Goal: Information Seeking & Learning: Learn about a topic

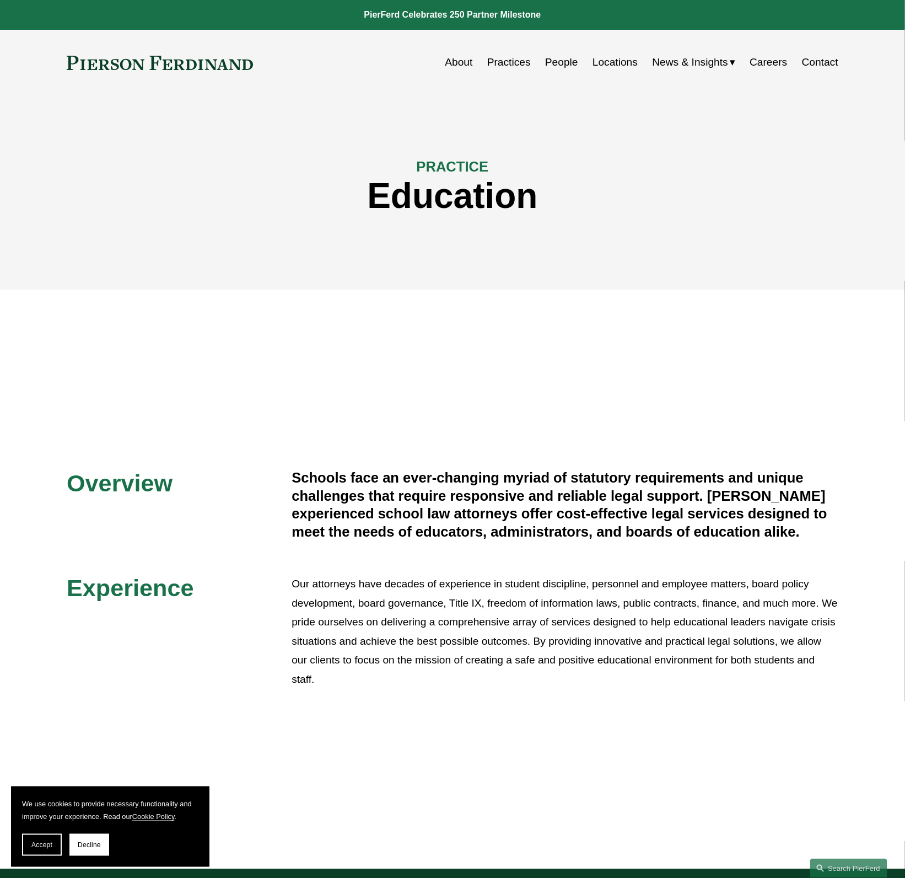
click at [234, 353] on div at bounding box center [452, 578] width 905 height 579
drag, startPoint x: 764, startPoint y: 553, endPoint x: 218, endPoint y: 490, distance: 549.4
click at [218, 490] on div "Overview Schools face an ever-changing myriad of statutory requirements and uni…" at bounding box center [452, 579] width 905 height 221
click at [130, 142] on div "PRACTICE Education" at bounding box center [452, 192] width 905 height 159
drag, startPoint x: 295, startPoint y: 475, endPoint x: 801, endPoint y: 541, distance: 509.9
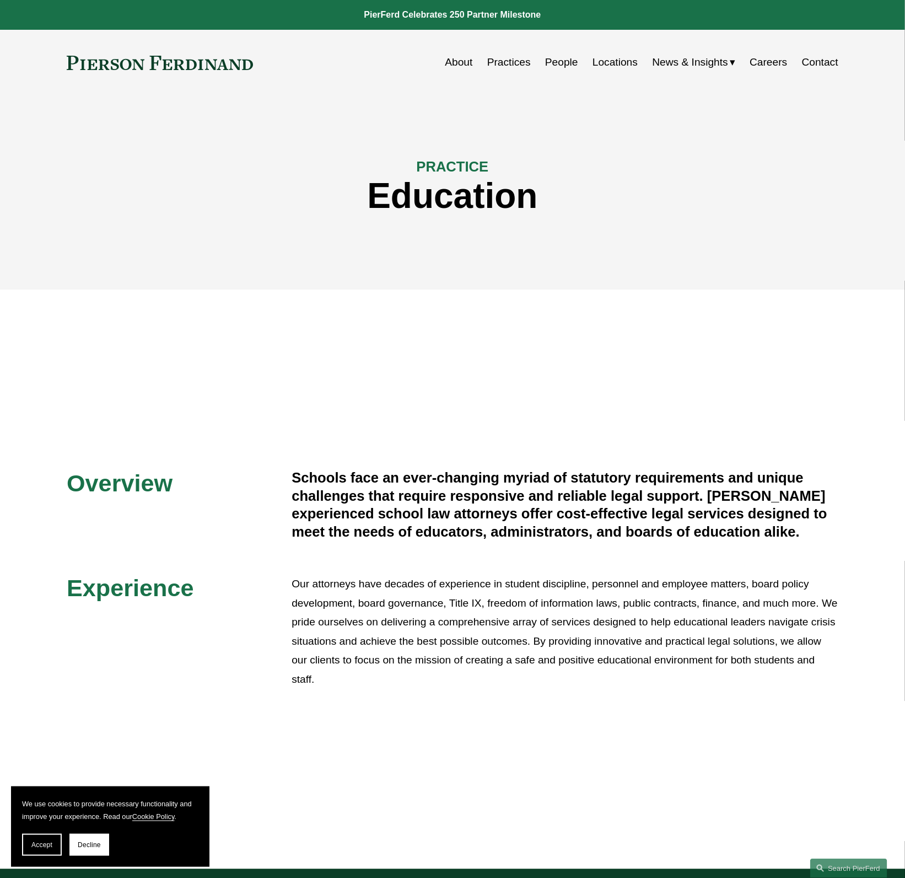
click at [801, 541] on div "Overview Schools face an ever-changing myriad of statutory requirements and uni…" at bounding box center [452, 579] width 905 height 221
copy div "Schools face an ever-changing myriad of statutory requirements and unique chall…"
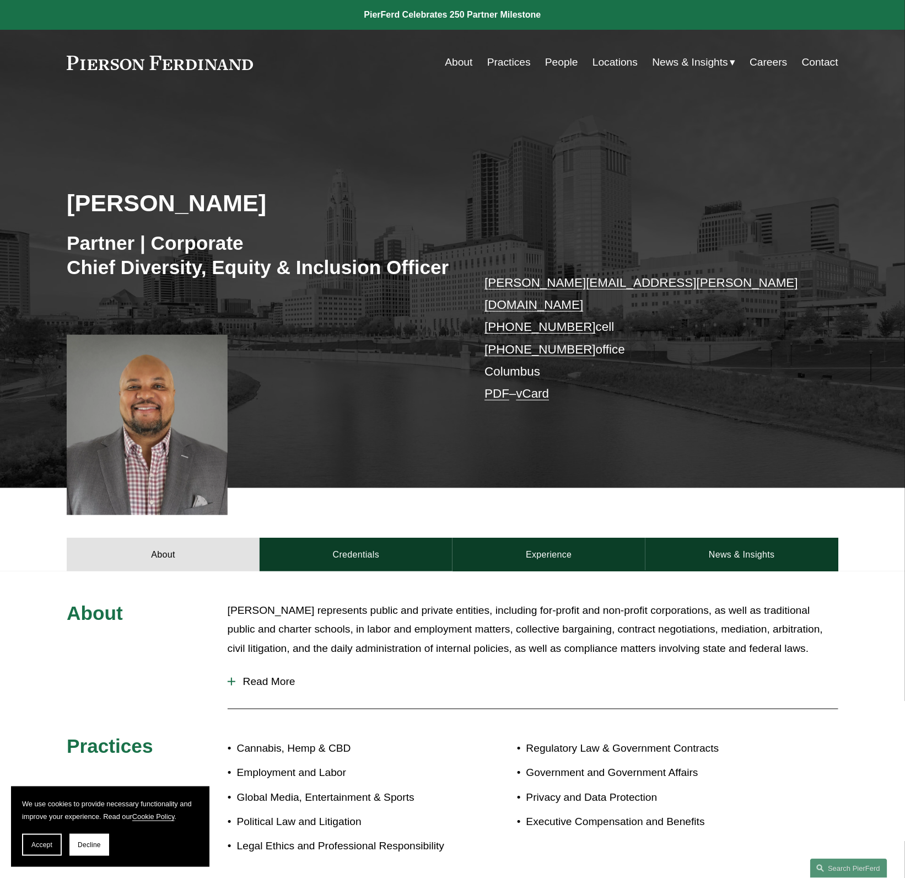
scroll to position [147, 0]
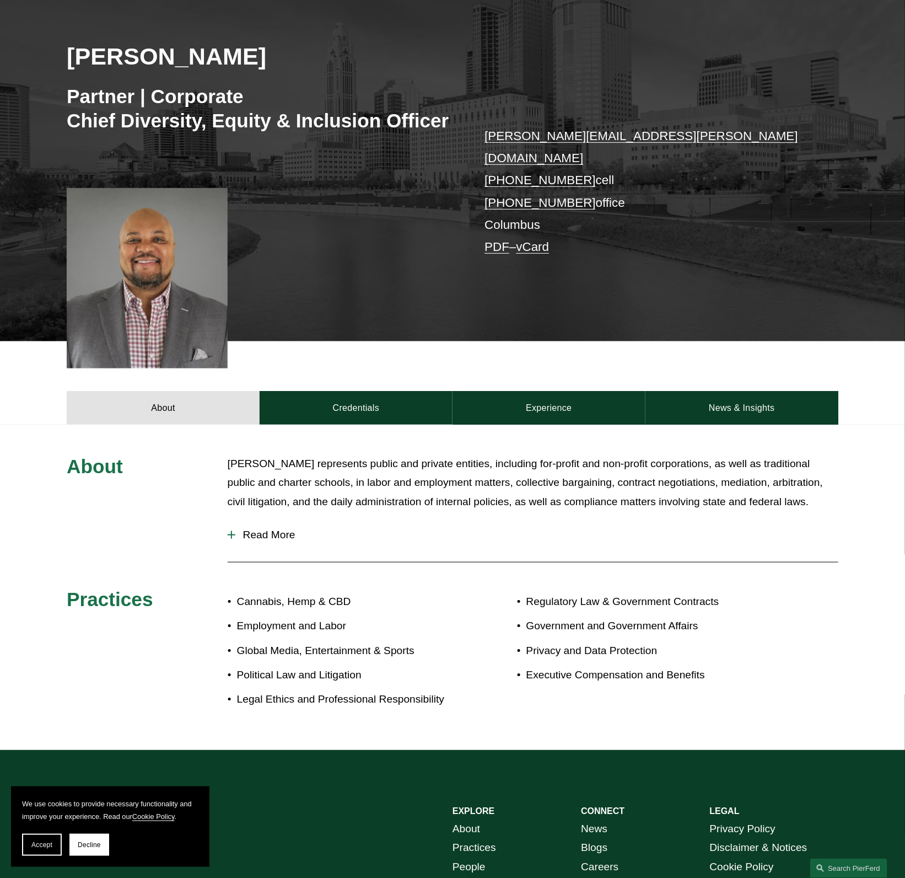
click at [271, 529] on span "Read More" at bounding box center [536, 535] width 603 height 12
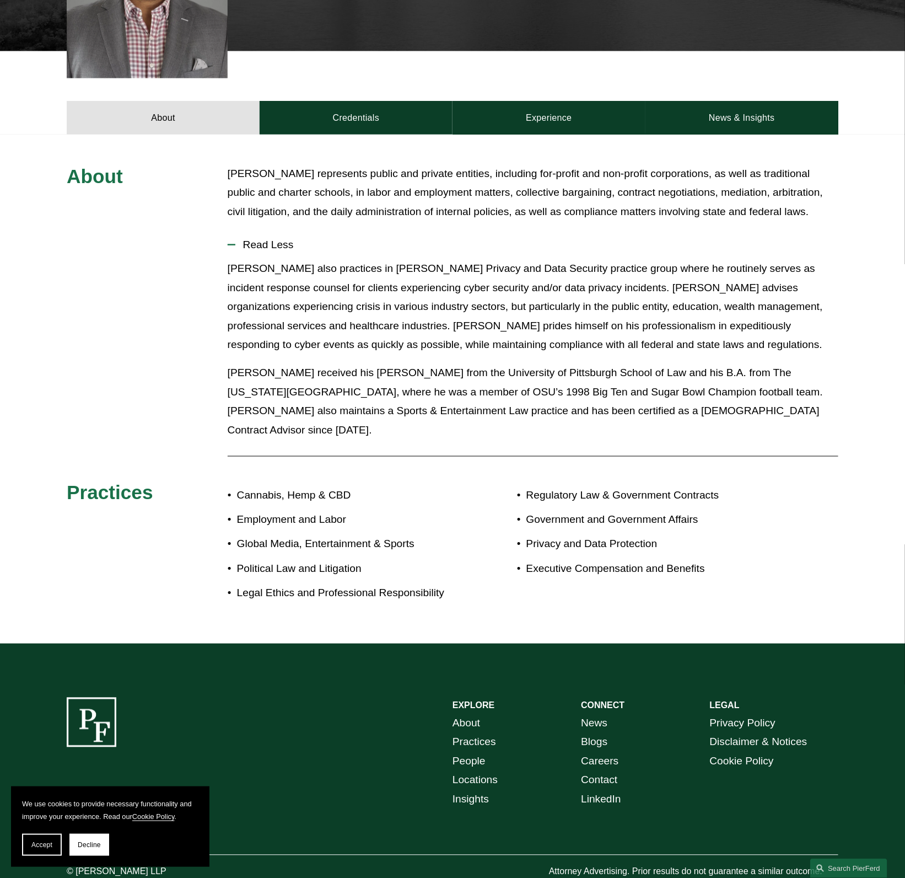
scroll to position [419, 0]
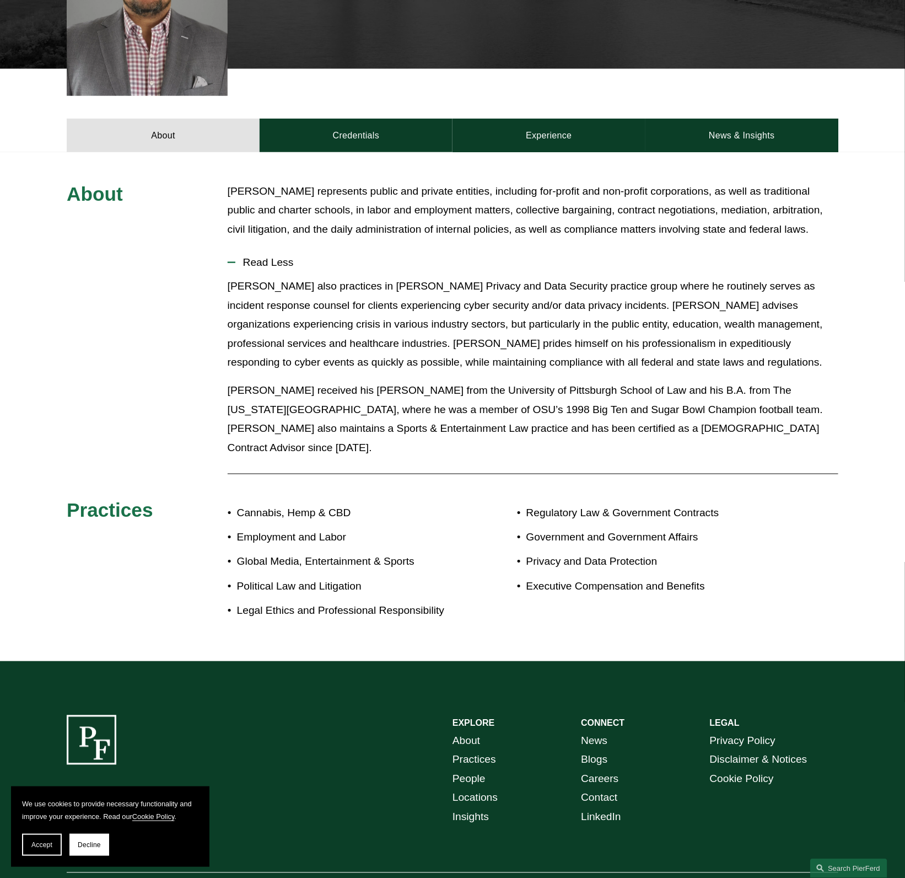
click at [116, 228] on div "About Edmund represents public and private entities, including for-profit and n…" at bounding box center [452, 406] width 905 height 449
click at [460, 230] on div "Edmund represents public and private entities, including for-profit and non-pro…" at bounding box center [533, 215] width 611 height 66
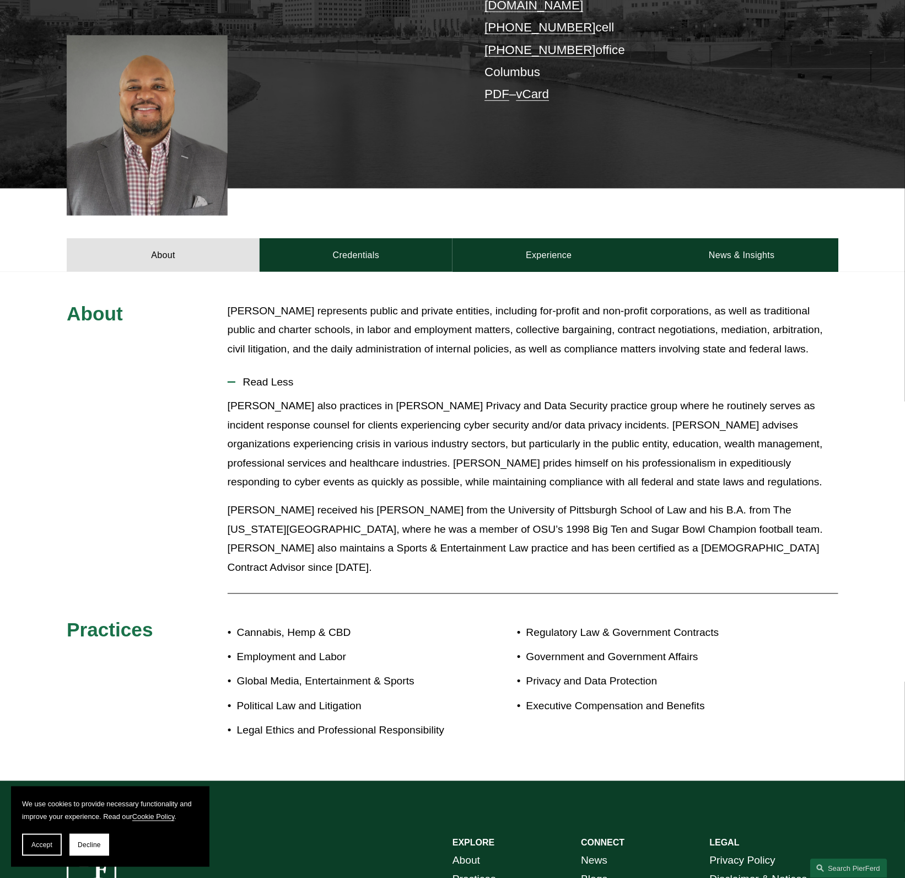
scroll to position [0, 0]
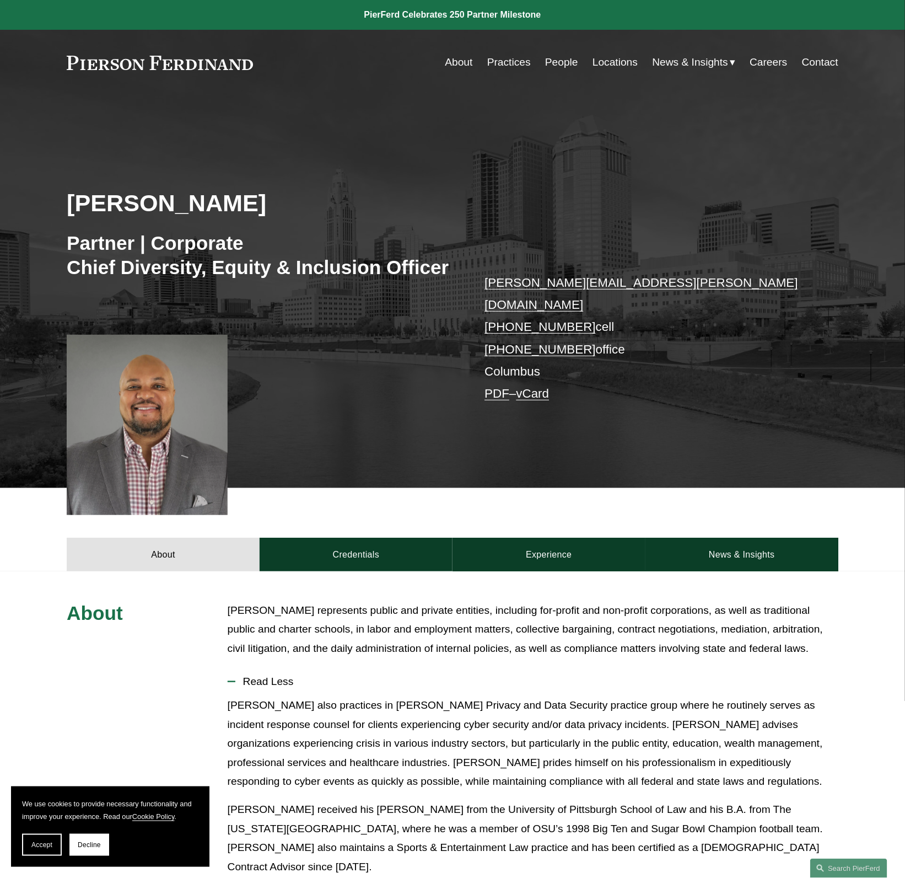
click at [468, 175] on div "Edmund F. Brown Partner | Corporate Chief Diversity, Equity & Inclusion Officer…" at bounding box center [452, 305] width 905 height 366
